Goal: Information Seeking & Learning: Check status

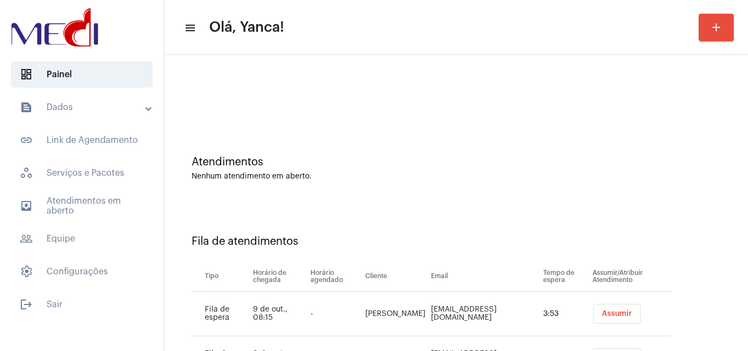
scroll to position [59, 0]
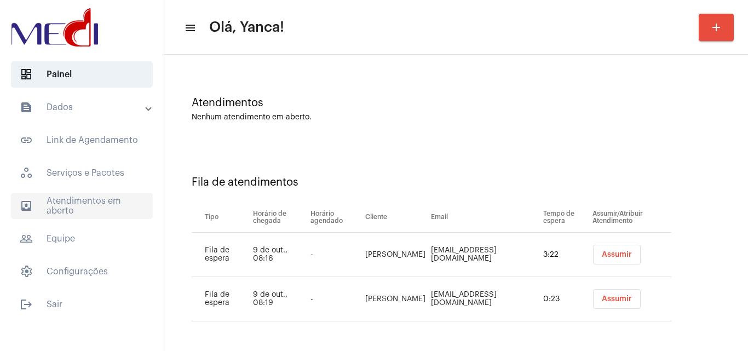
click at [134, 193] on span "outbox_outline Atendimentos em aberto" at bounding box center [82, 206] width 142 height 26
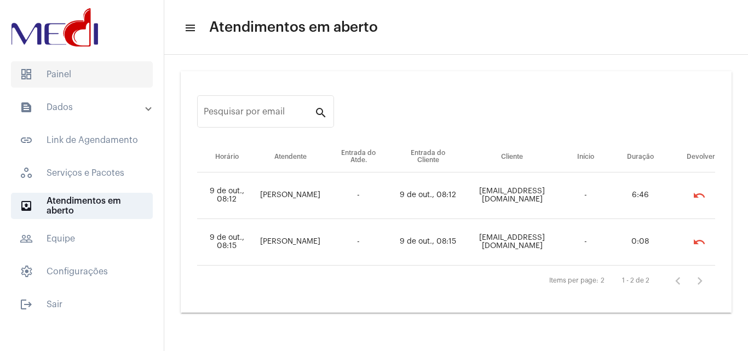
click at [114, 67] on span "dashboard Painel" at bounding box center [82, 74] width 142 height 26
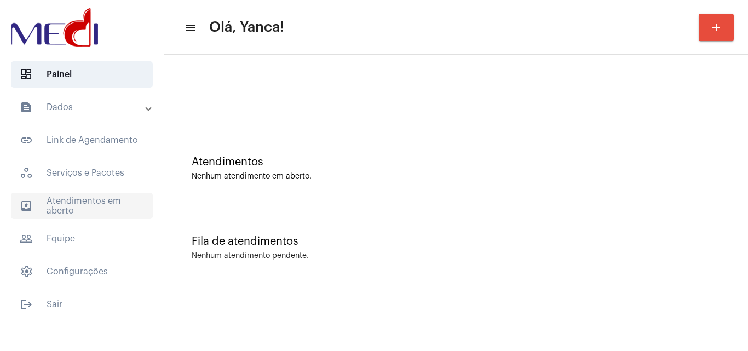
click at [107, 198] on span "outbox_outline Atendimentos em aberto" at bounding box center [82, 206] width 142 height 26
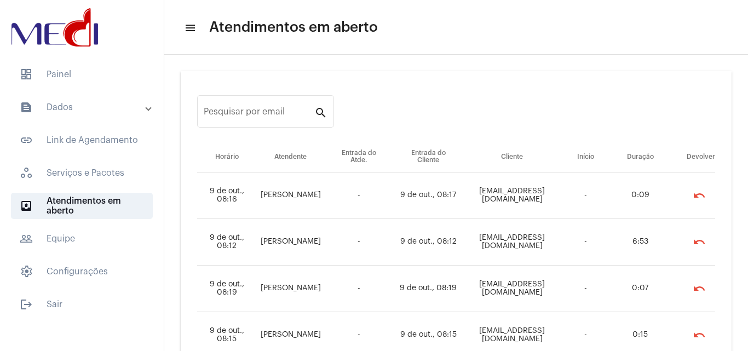
scroll to position [71, 0]
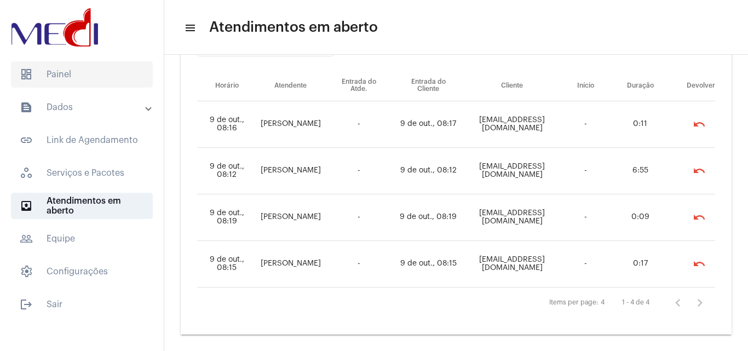
click at [57, 76] on span "dashboard Painel" at bounding box center [82, 74] width 142 height 26
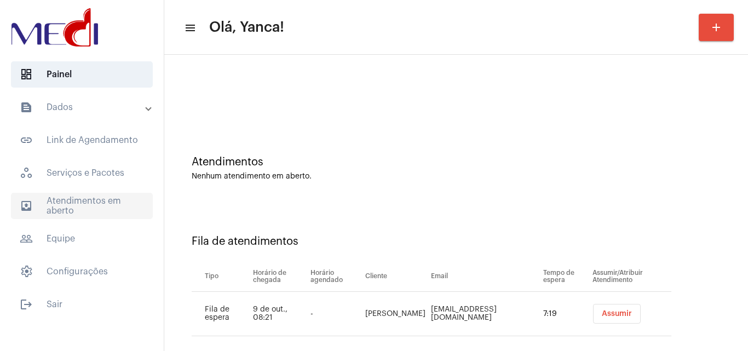
click at [126, 218] on span "outbox_outline Atendimentos em aberto" at bounding box center [82, 206] width 142 height 26
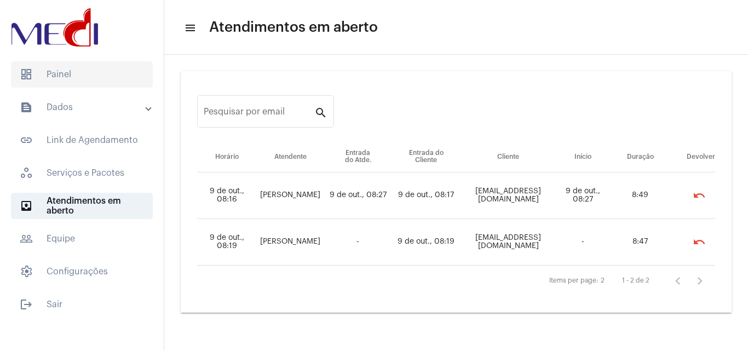
click at [126, 80] on span "dashboard Painel" at bounding box center [82, 74] width 142 height 26
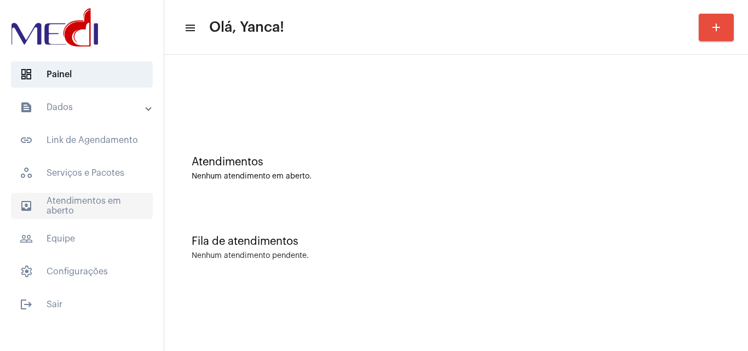
click at [106, 211] on span "outbox_outline Atendimentos em aberto" at bounding box center [82, 206] width 142 height 26
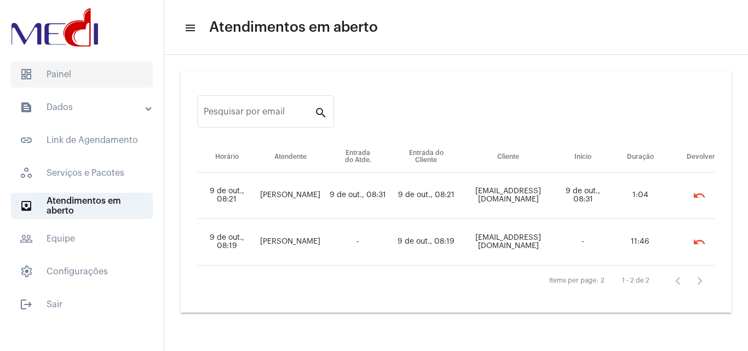
click at [84, 70] on span "dashboard Painel" at bounding box center [82, 74] width 142 height 26
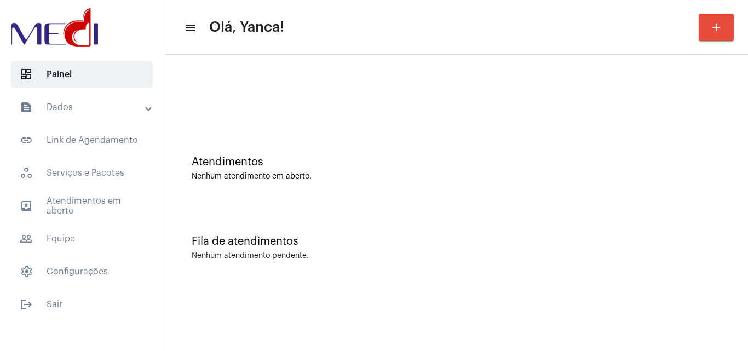
click at [66, 222] on mat-accordion "text_snippet_outlined Dados text_snippet_outlined Relatórios history_outlined H…" at bounding box center [82, 189] width 164 height 191
click at [73, 214] on span "outbox_outline Atendimentos em aberto" at bounding box center [82, 206] width 142 height 26
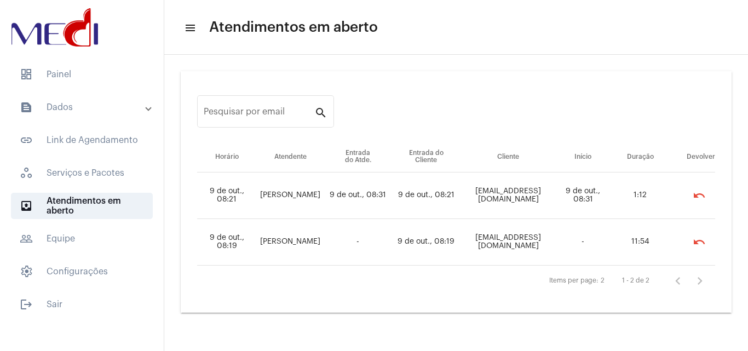
click at [113, 60] on mat-list "dashboard Painel text_snippet_outlined Dados text_snippet_outlined Relatórios h…" at bounding box center [82, 187] width 164 height 261
click at [120, 65] on span "dashboard Painel" at bounding box center [82, 74] width 142 height 26
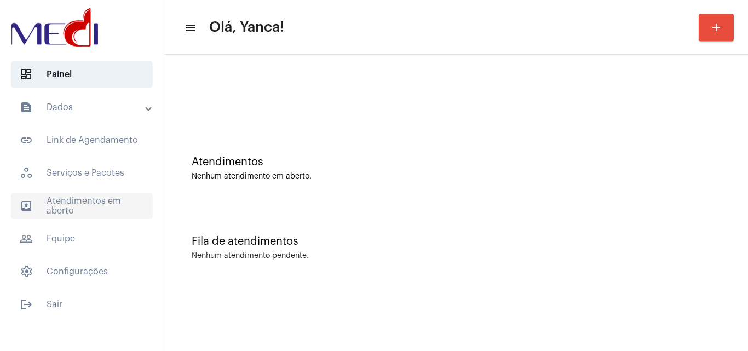
click at [108, 211] on span "outbox_outline Atendimentos em aberto" at bounding box center [82, 206] width 142 height 26
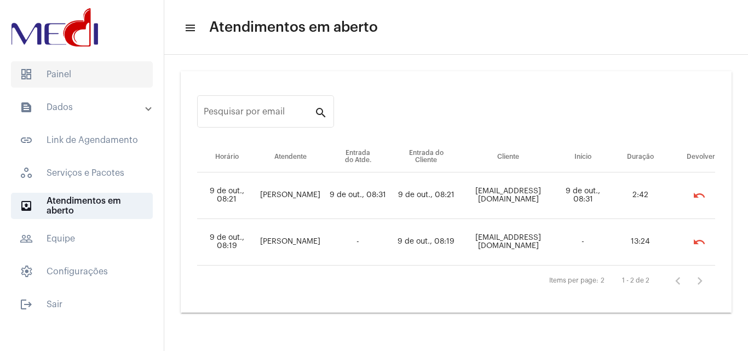
click at [43, 80] on span "dashboard Painel" at bounding box center [82, 74] width 142 height 26
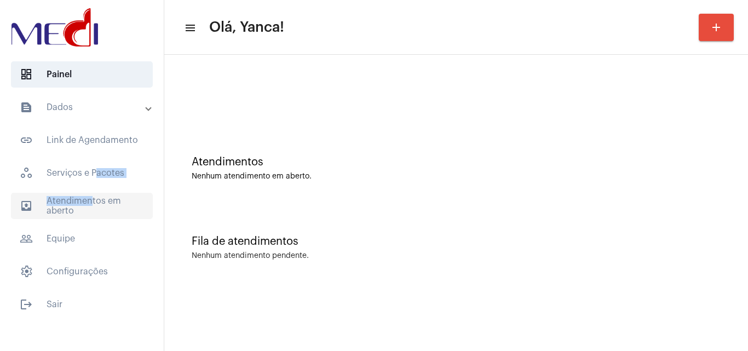
drag, startPoint x: 90, startPoint y: 181, endPoint x: 88, endPoint y: 195, distance: 14.0
click at [88, 195] on mat-accordion "text_snippet_outlined Dados text_snippet_outlined Relatórios history_outlined H…" at bounding box center [82, 189] width 164 height 191
click at [88, 195] on span "outbox_outline Atendimentos em aberto" at bounding box center [82, 206] width 142 height 26
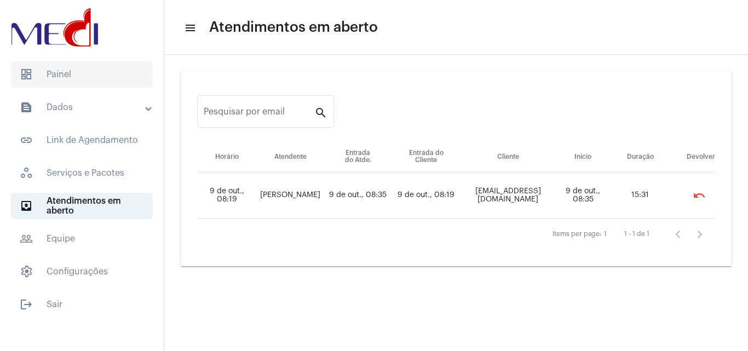
click at [79, 76] on span "dashboard Painel" at bounding box center [82, 74] width 142 height 26
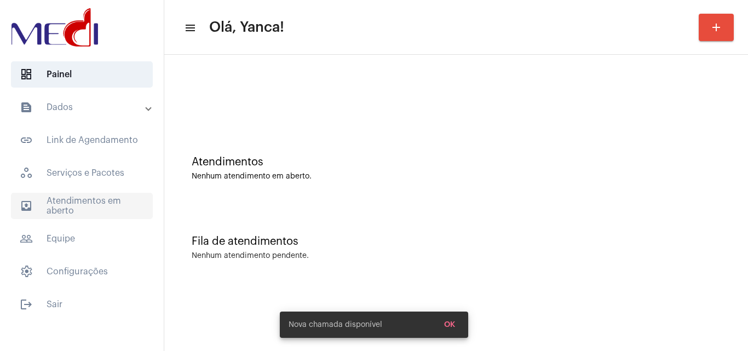
click at [76, 200] on span "outbox_outline Atendimentos em aberto" at bounding box center [82, 206] width 142 height 26
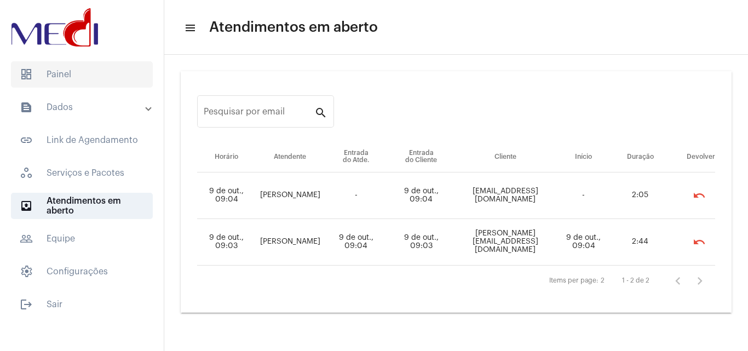
click at [74, 78] on span "dashboard Painel" at bounding box center [82, 74] width 142 height 26
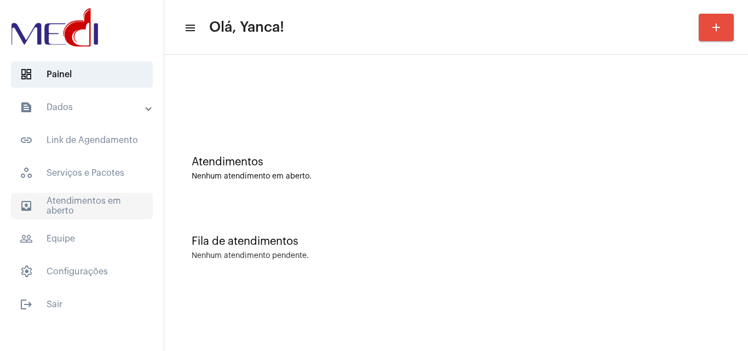
click at [94, 206] on span "outbox_outline Atendimentos em aberto" at bounding box center [82, 206] width 142 height 26
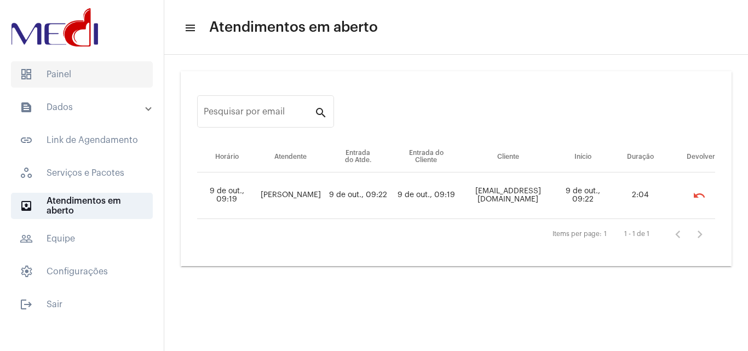
click at [71, 72] on span "dashboard Painel" at bounding box center [82, 74] width 142 height 26
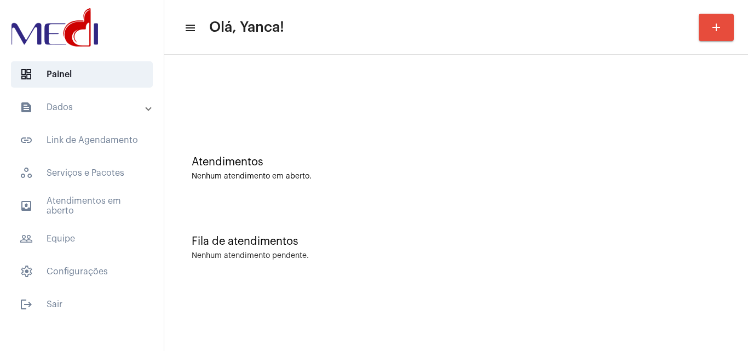
click at [468, 157] on div "Atendimentos" at bounding box center [456, 162] width 529 height 12
click at [73, 196] on span "outbox_outline Atendimentos em aberto" at bounding box center [82, 206] width 142 height 26
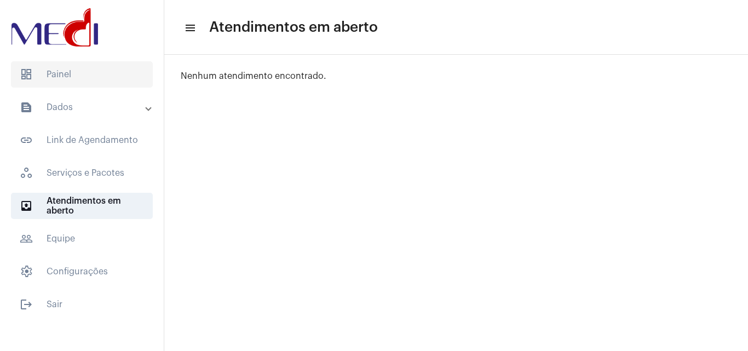
click at [99, 75] on span "dashboard Painel" at bounding box center [82, 74] width 142 height 26
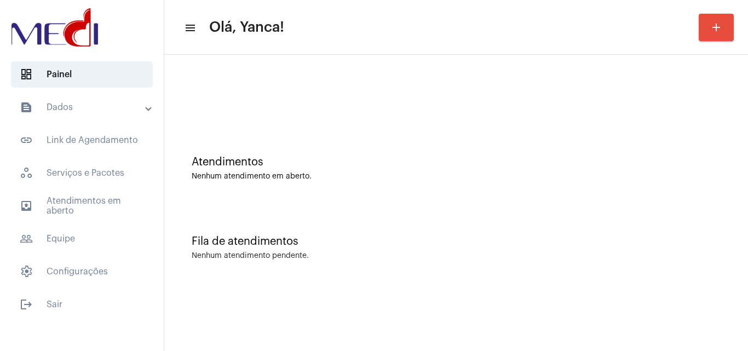
drag, startPoint x: 135, startPoint y: 109, endPoint x: 133, endPoint y: 116, distance: 7.4
click at [135, 110] on mat-panel-title "text_snippet_outlined Dados" at bounding box center [83, 107] width 126 height 13
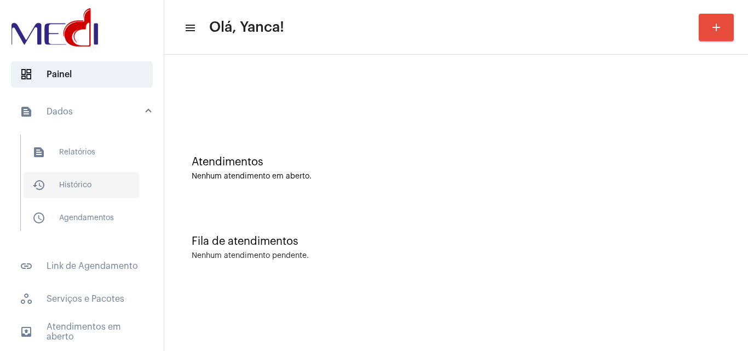
click at [94, 184] on span "history_outlined Histórico" at bounding box center [82, 185] width 116 height 26
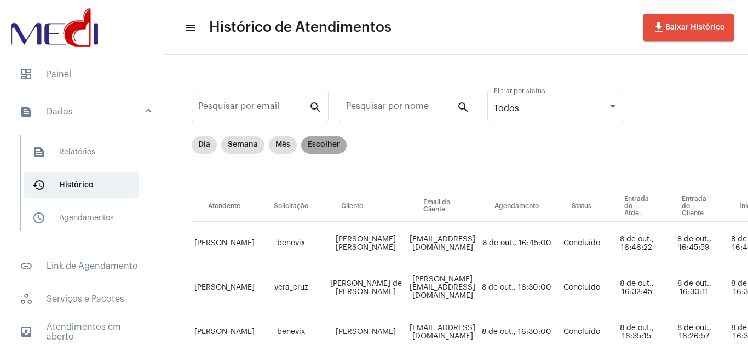
click at [323, 145] on mat-chip "Escolher" at bounding box center [323, 145] width 45 height 18
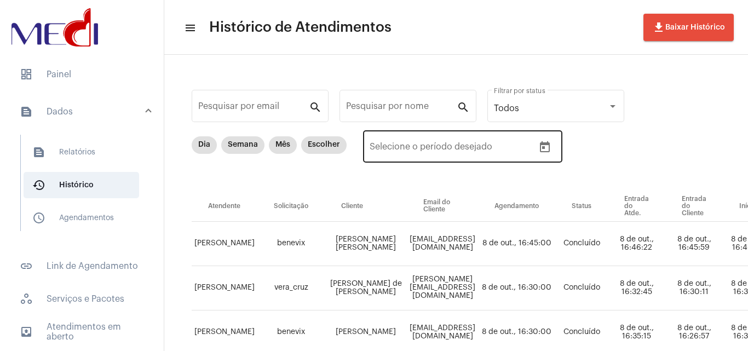
click at [546, 150] on icon "Open calendar" at bounding box center [544, 147] width 13 height 13
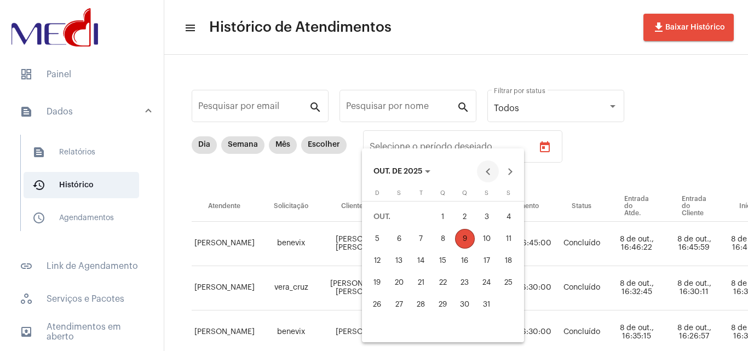
click at [481, 172] on button "Previous month" at bounding box center [488, 171] width 22 height 22
click at [399, 237] on div "1" at bounding box center [399, 239] width 20 height 20
type input "[DATE]"
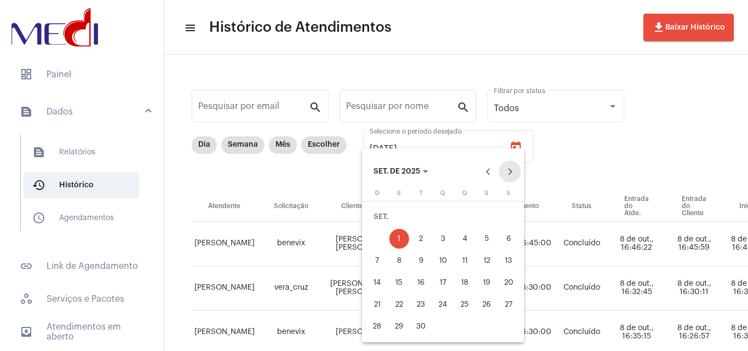
click at [510, 175] on button "Next month" at bounding box center [510, 171] width 22 height 22
click at [465, 231] on div "9" at bounding box center [465, 239] width 20 height 20
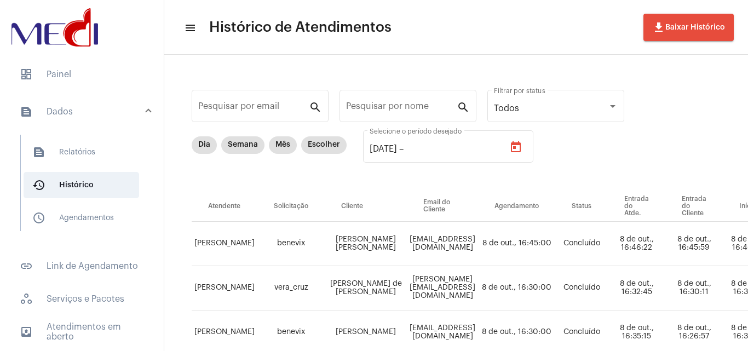
type input "[DATE]"
click at [377, 108] on input "Pesquisar por nome" at bounding box center [401, 108] width 111 height 10
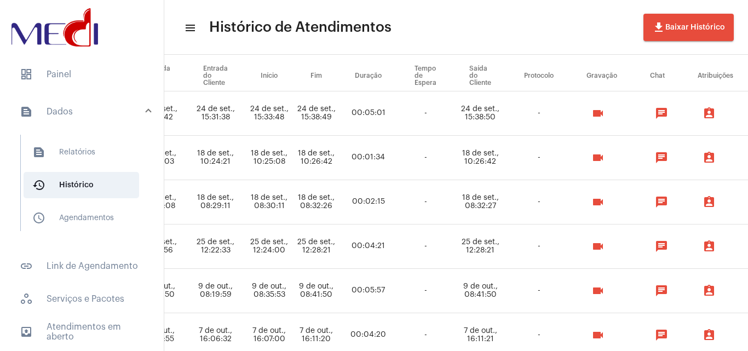
scroll to position [130, 503]
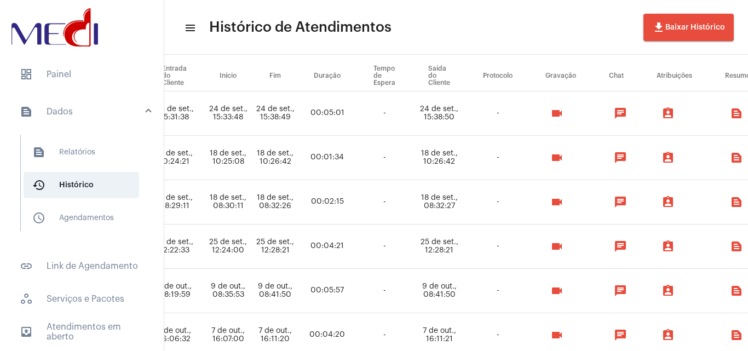
type input "[PERSON_NAME]"
click at [563, 118] on mat-icon "videocam" at bounding box center [556, 113] width 13 height 13
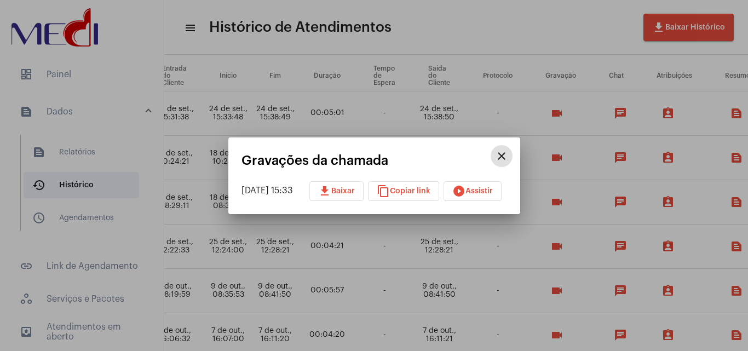
click at [478, 192] on span "play_circle_filled Assistir" at bounding box center [472, 191] width 41 height 8
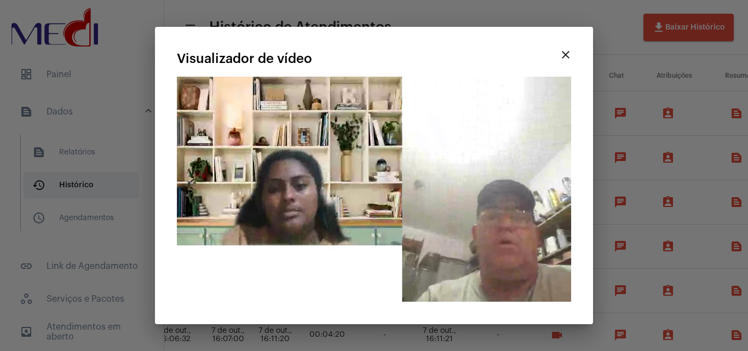
click at [614, 45] on div at bounding box center [374, 175] width 748 height 351
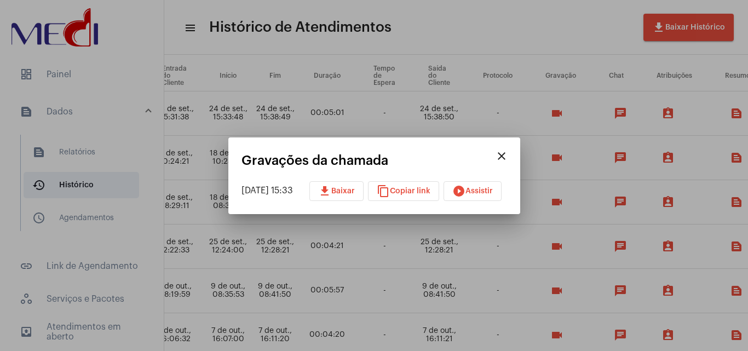
click at [508, 156] on mat-icon "close" at bounding box center [501, 155] width 13 height 13
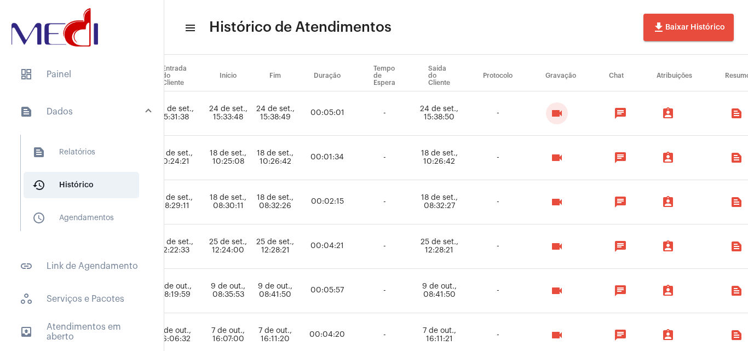
drag, startPoint x: 613, startPoint y: 249, endPoint x: 594, endPoint y: 256, distance: 21.0
click at [563, 249] on mat-icon "videocam" at bounding box center [556, 246] width 13 height 13
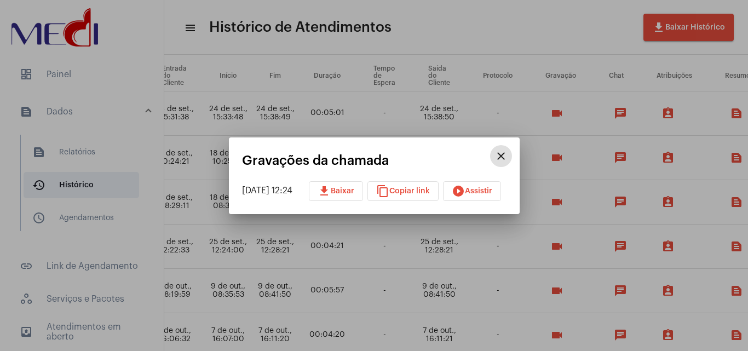
click at [483, 192] on span "play_circle_filled Assistir" at bounding box center [472, 191] width 41 height 8
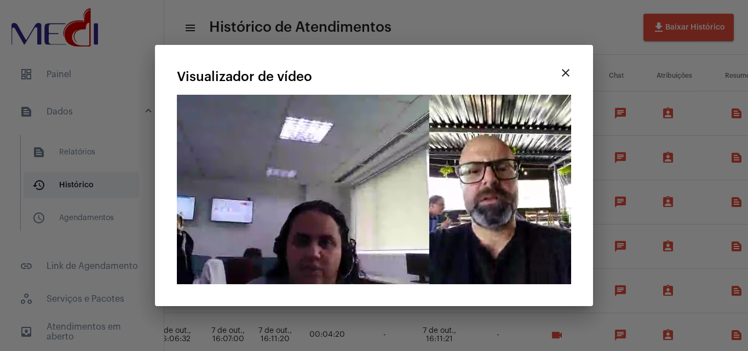
click at [567, 66] on mat-icon "close" at bounding box center [565, 72] width 13 height 13
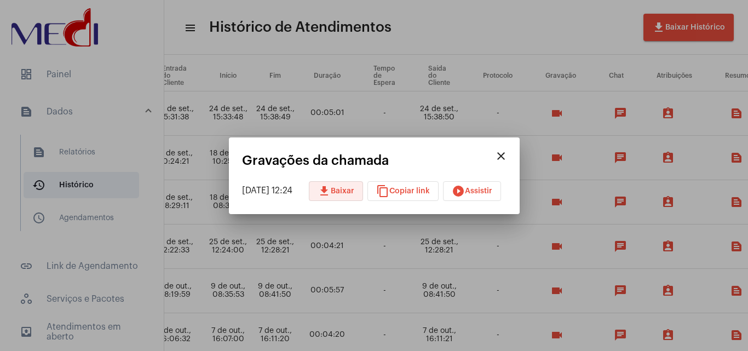
click at [352, 191] on span "download Baixar" at bounding box center [336, 191] width 37 height 8
